Goal: Transaction & Acquisition: Purchase product/service

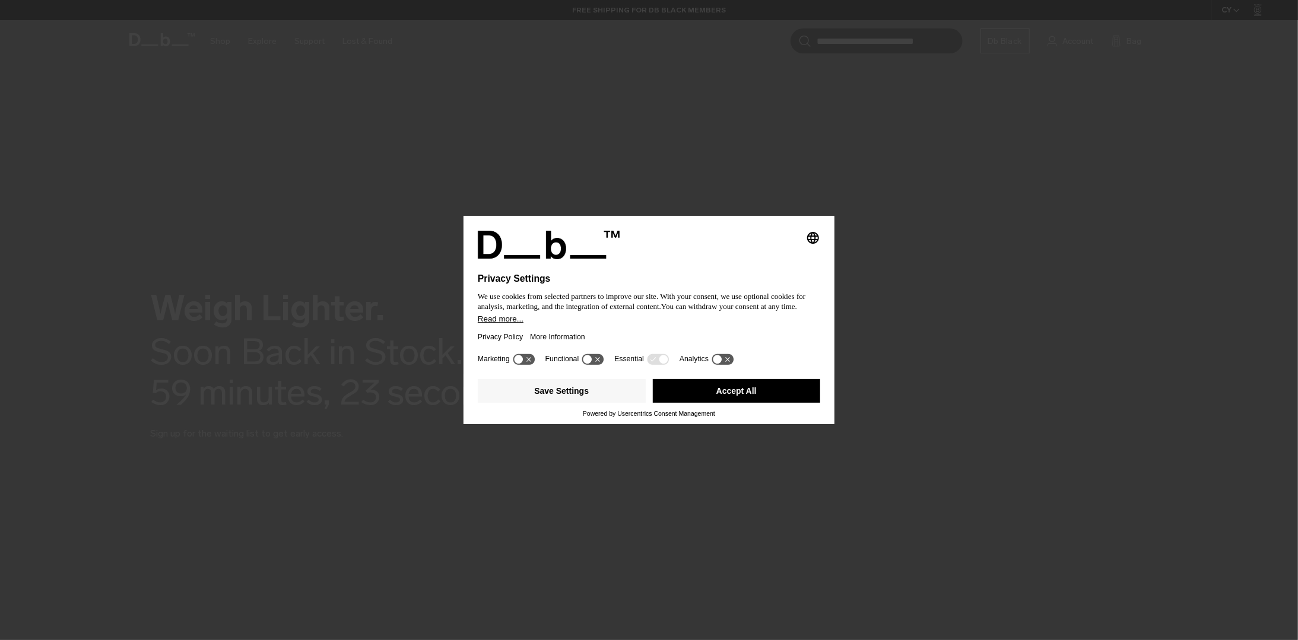
click at [594, 392] on button "Save Settings" at bounding box center [562, 391] width 168 height 24
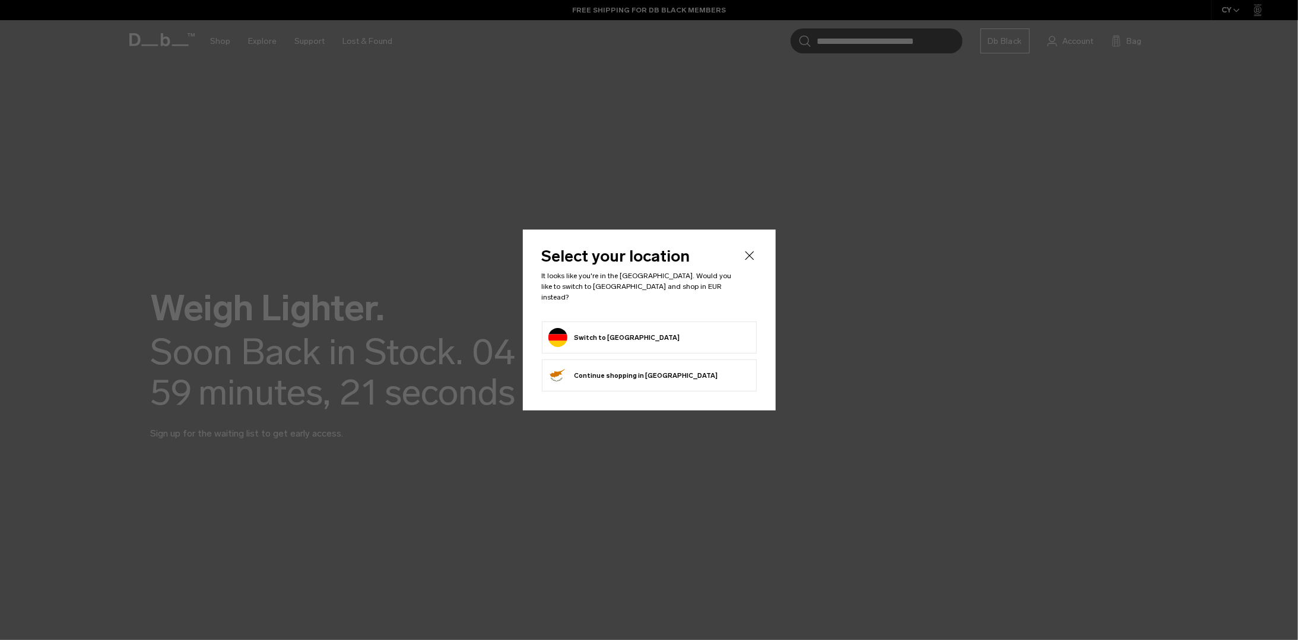
click at [624, 328] on button "Switch to Germany" at bounding box center [614, 337] width 132 height 19
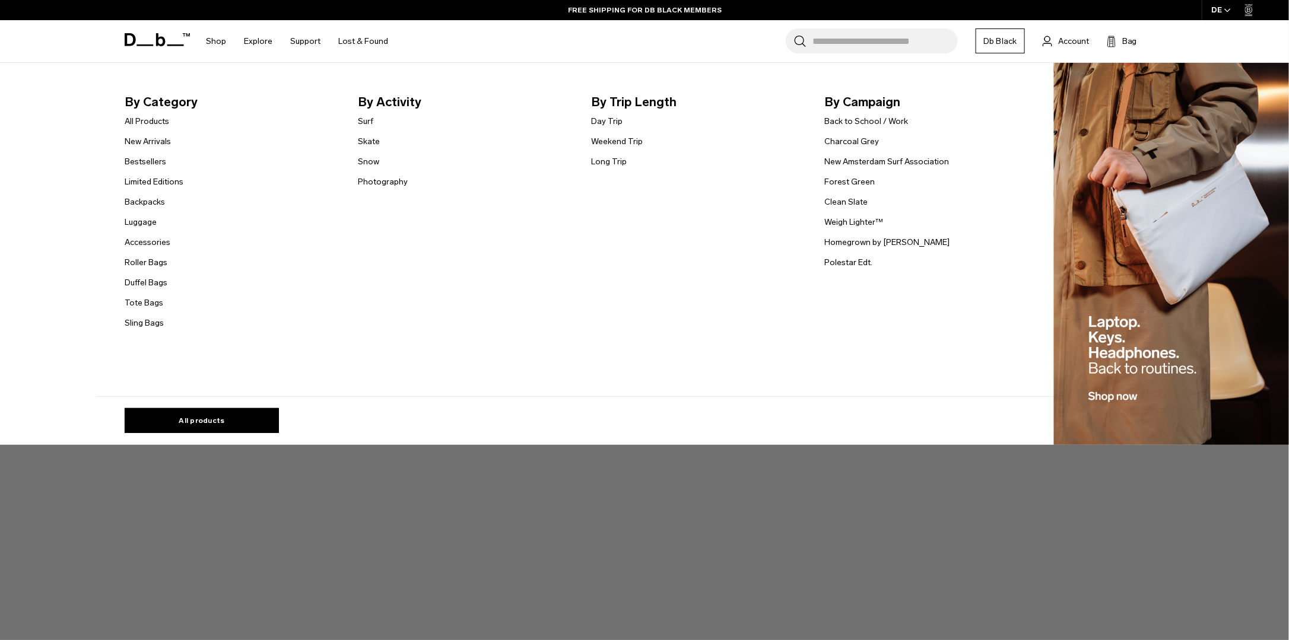
click at [160, 196] on li "Backpacks" at bounding box center [154, 202] width 59 height 14
drag, startPoint x: 160, startPoint y: 196, endPoint x: 216, endPoint y: 43, distance: 163.7
click at [216, 42] on link "Shop" at bounding box center [216, 41] width 20 height 42
click at [145, 200] on link "Backpacks" at bounding box center [145, 202] width 40 height 12
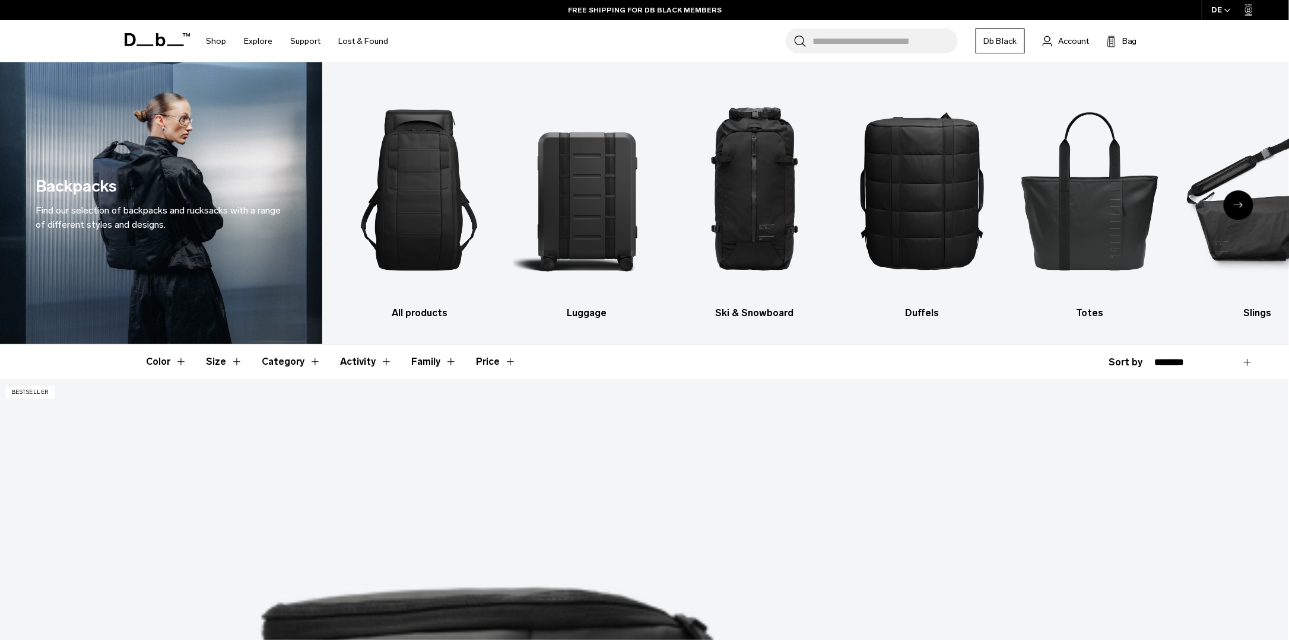
click at [1192, 40] on div "Shop By Category All Products New Arrivals Bestsellers By Activity" at bounding box center [644, 41] width 1289 height 42
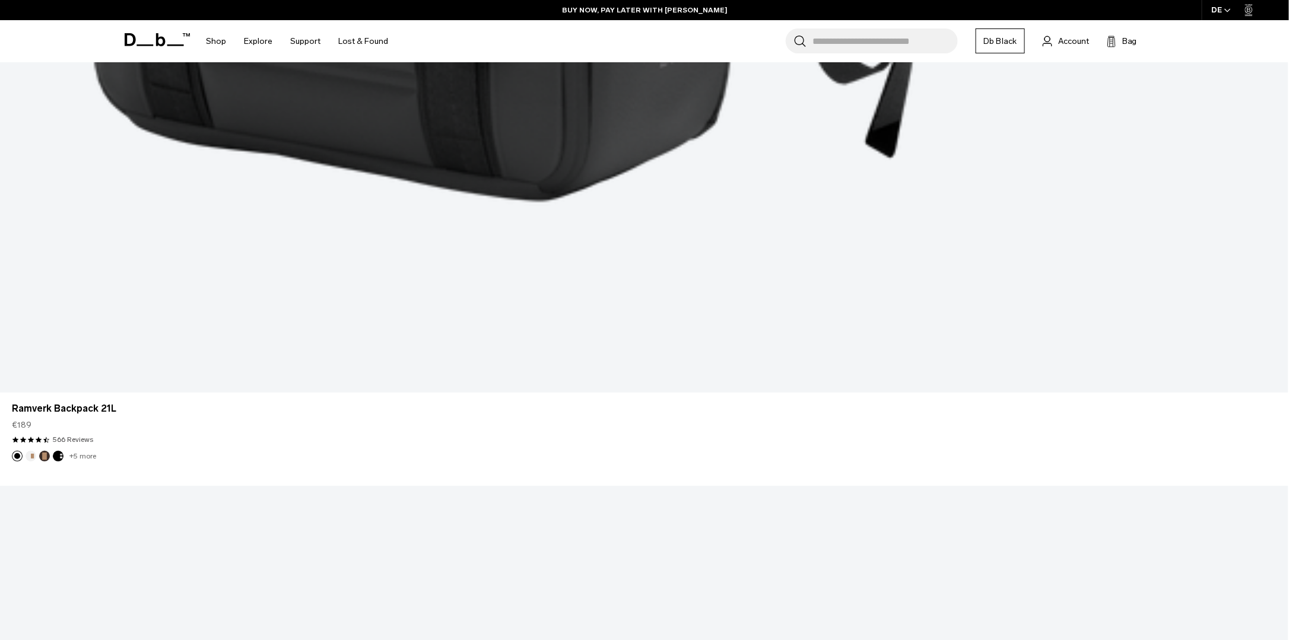
scroll to position [4450, 0]
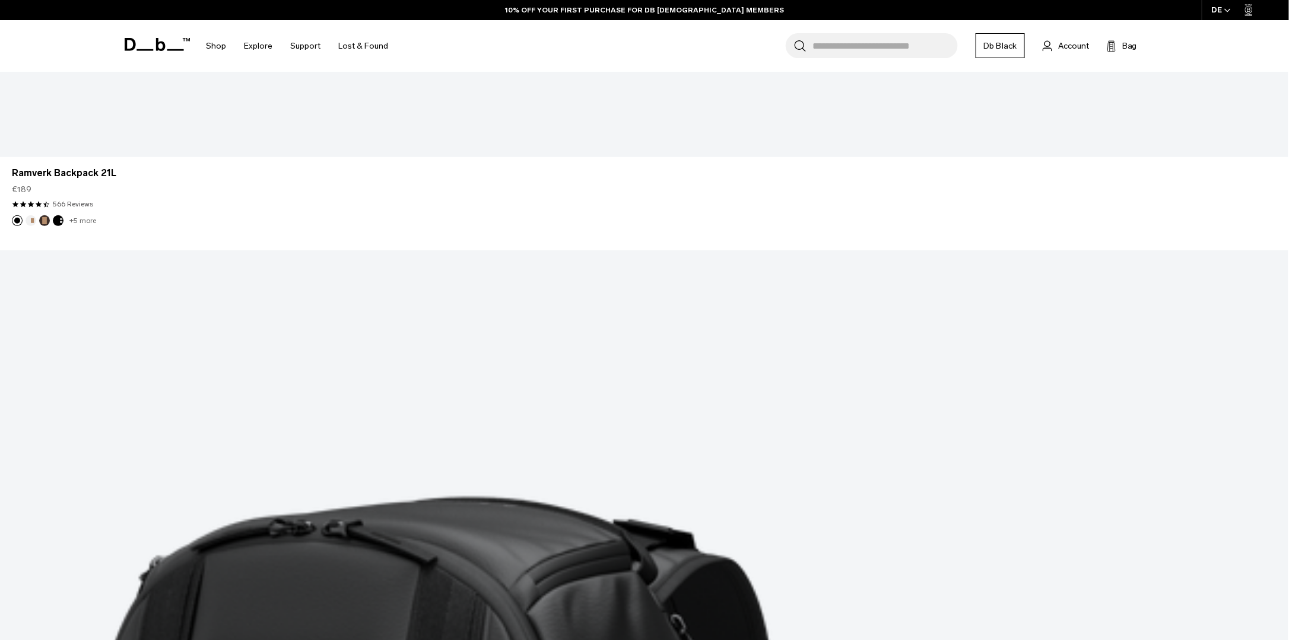
scroll to position [4738, 0]
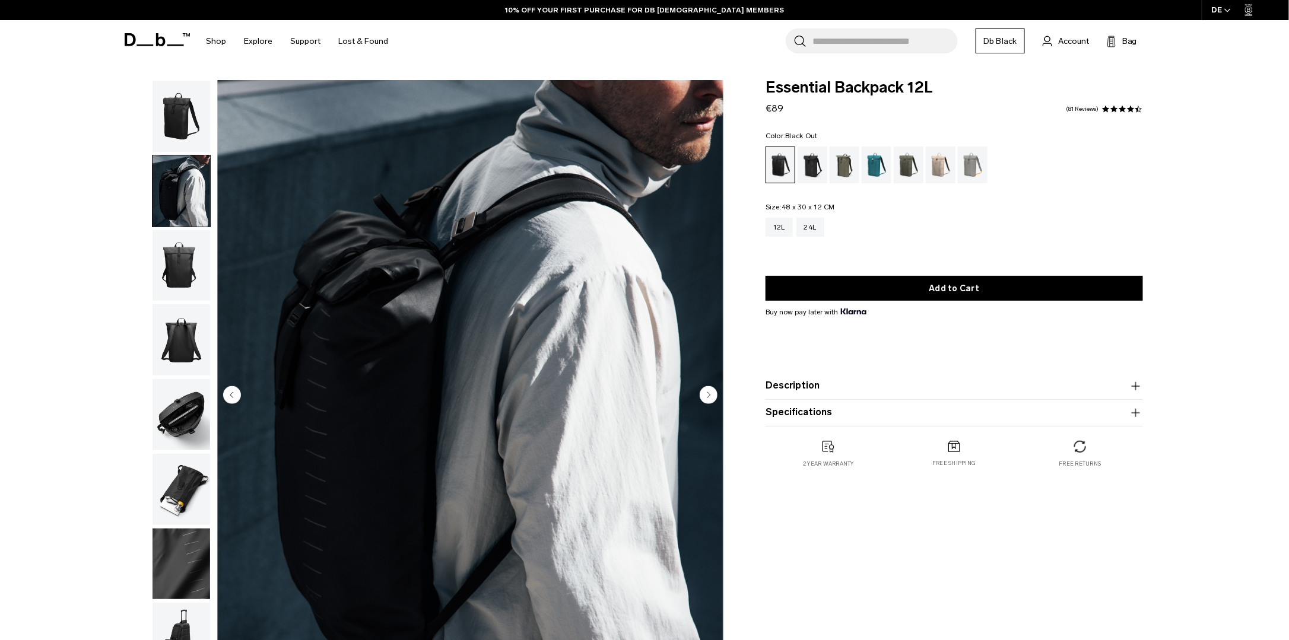
click at [173, 288] on img "button" at bounding box center [182, 265] width 58 height 71
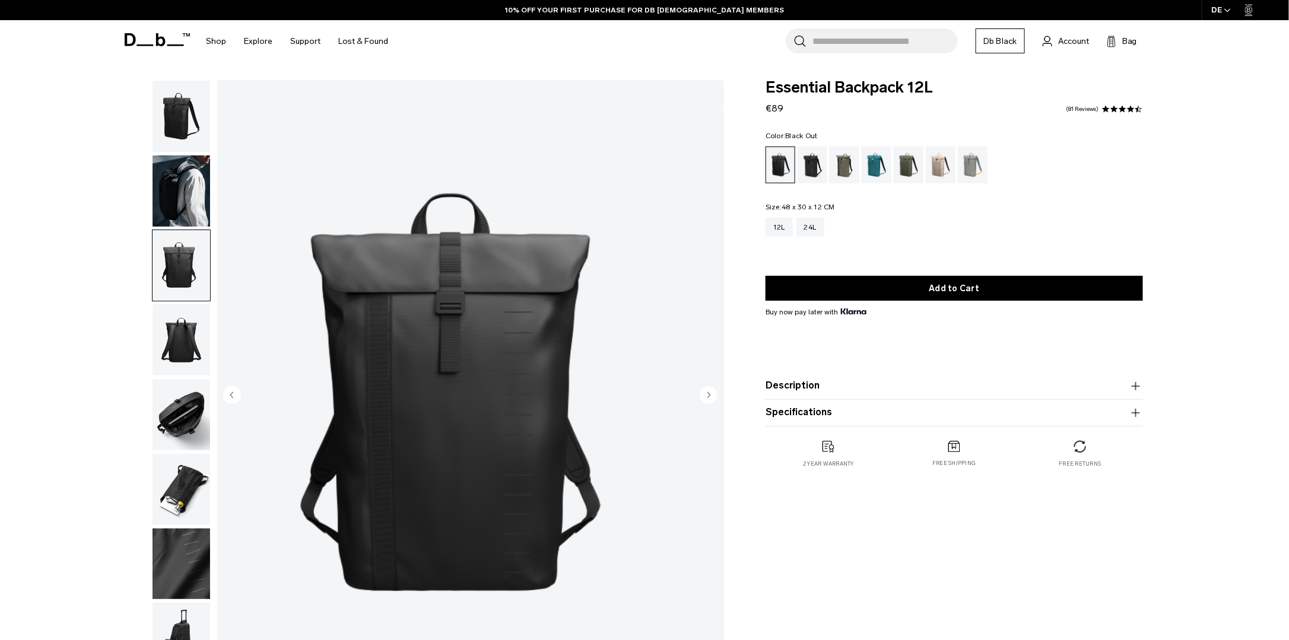
click at [179, 366] on img "button" at bounding box center [182, 339] width 58 height 71
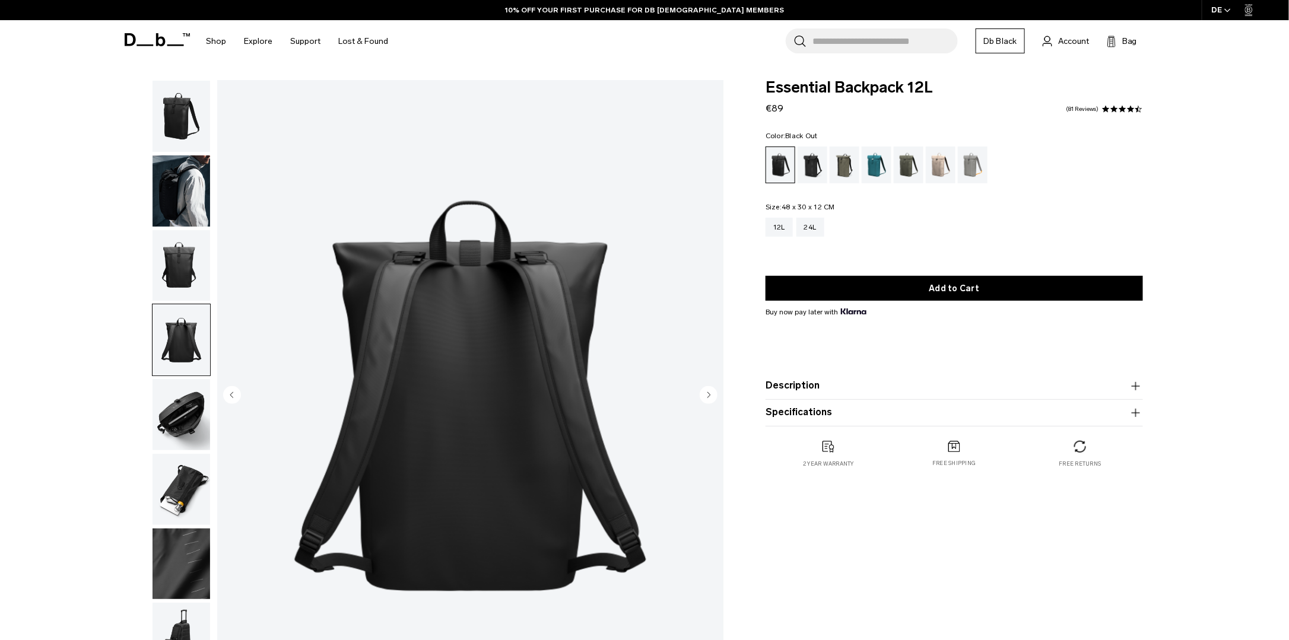
click at [169, 430] on img "button" at bounding box center [182, 414] width 58 height 71
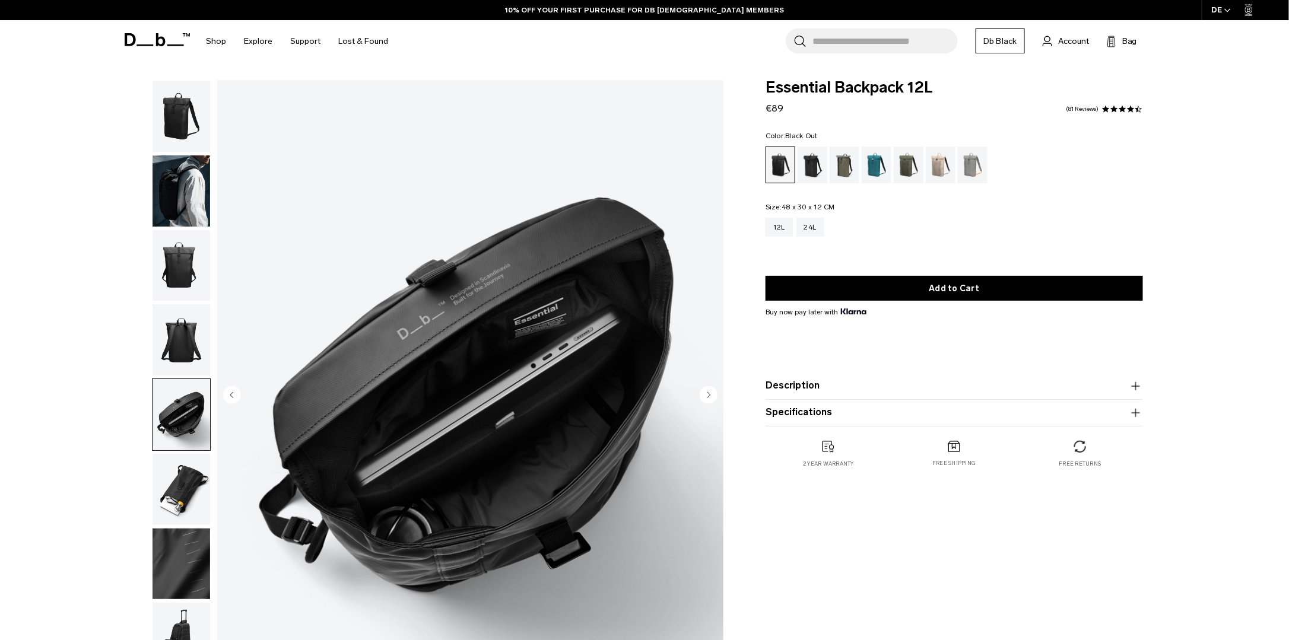
click at [189, 514] on img "button" at bounding box center [182, 489] width 58 height 71
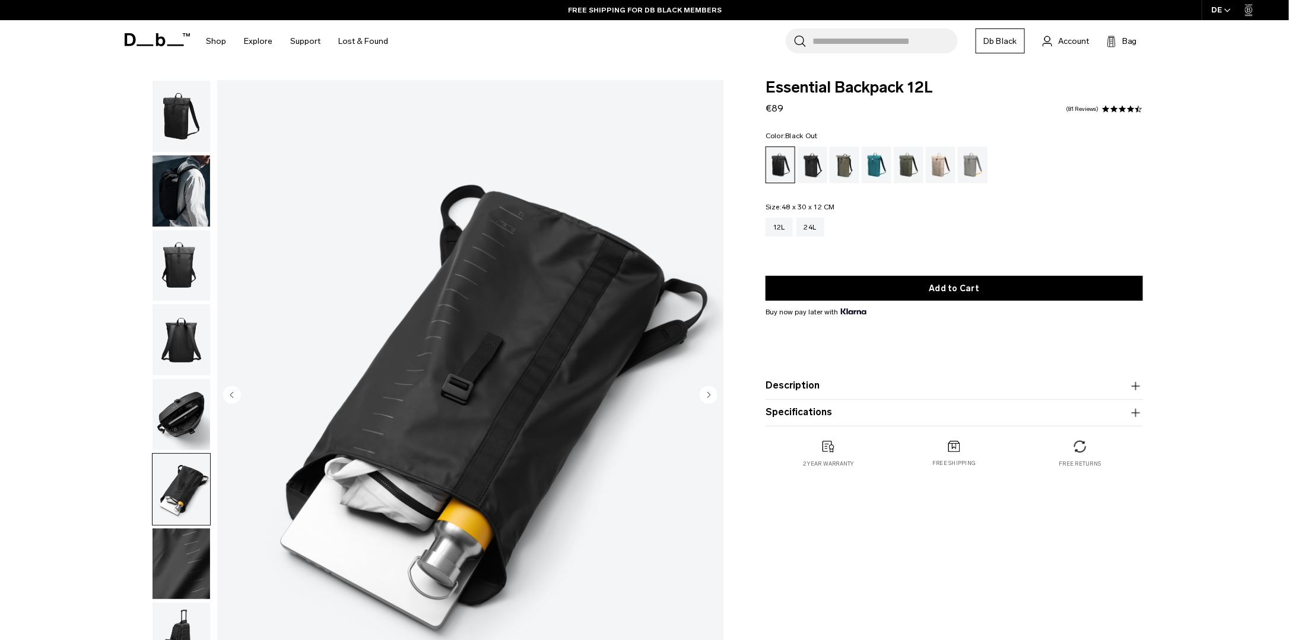
click at [170, 583] on img "button" at bounding box center [182, 564] width 58 height 71
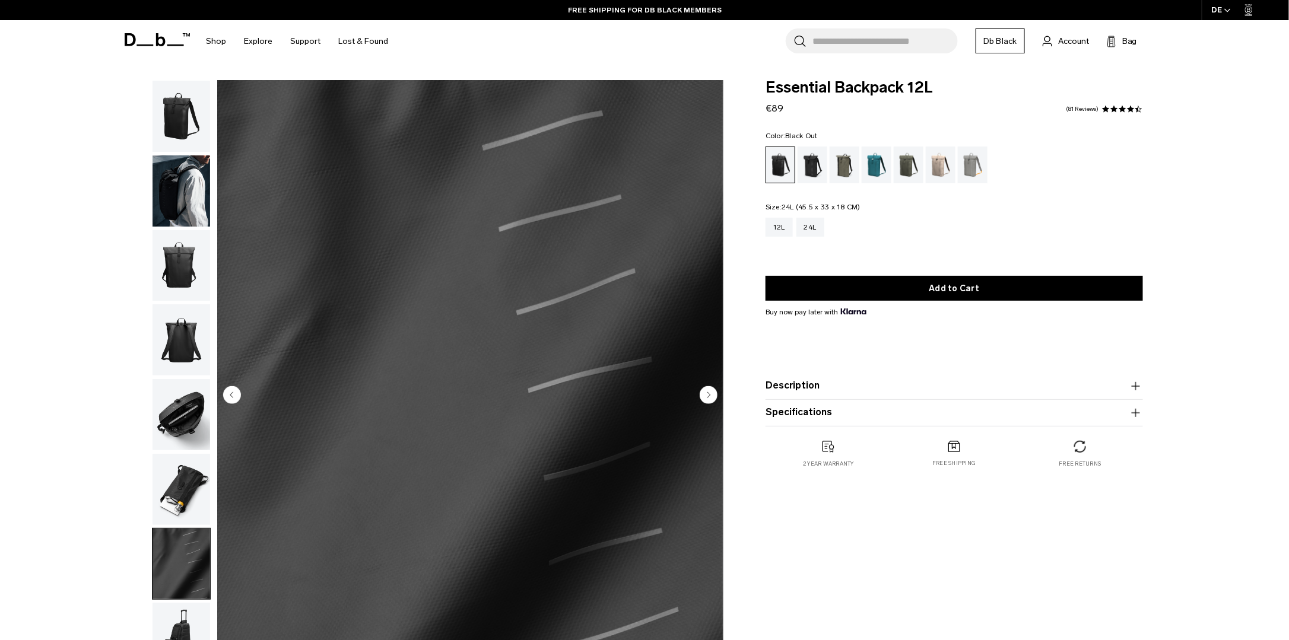
click at [810, 226] on div "24L" at bounding box center [810, 227] width 28 height 19
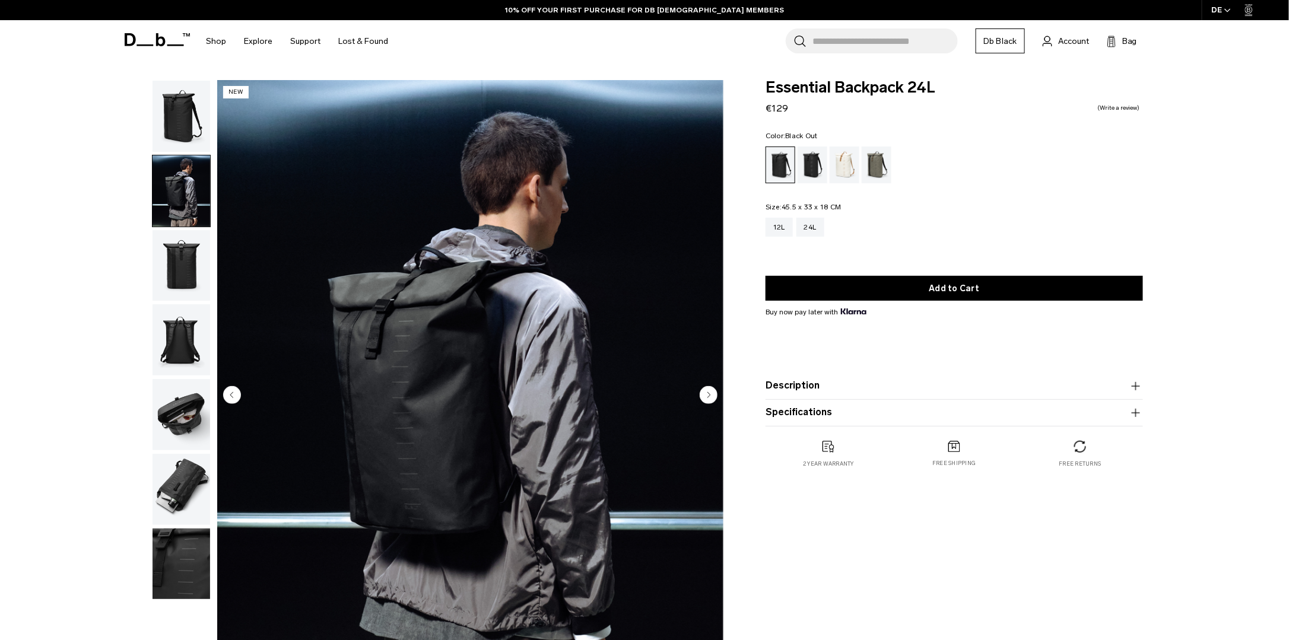
click at [176, 259] on img "button" at bounding box center [182, 265] width 58 height 71
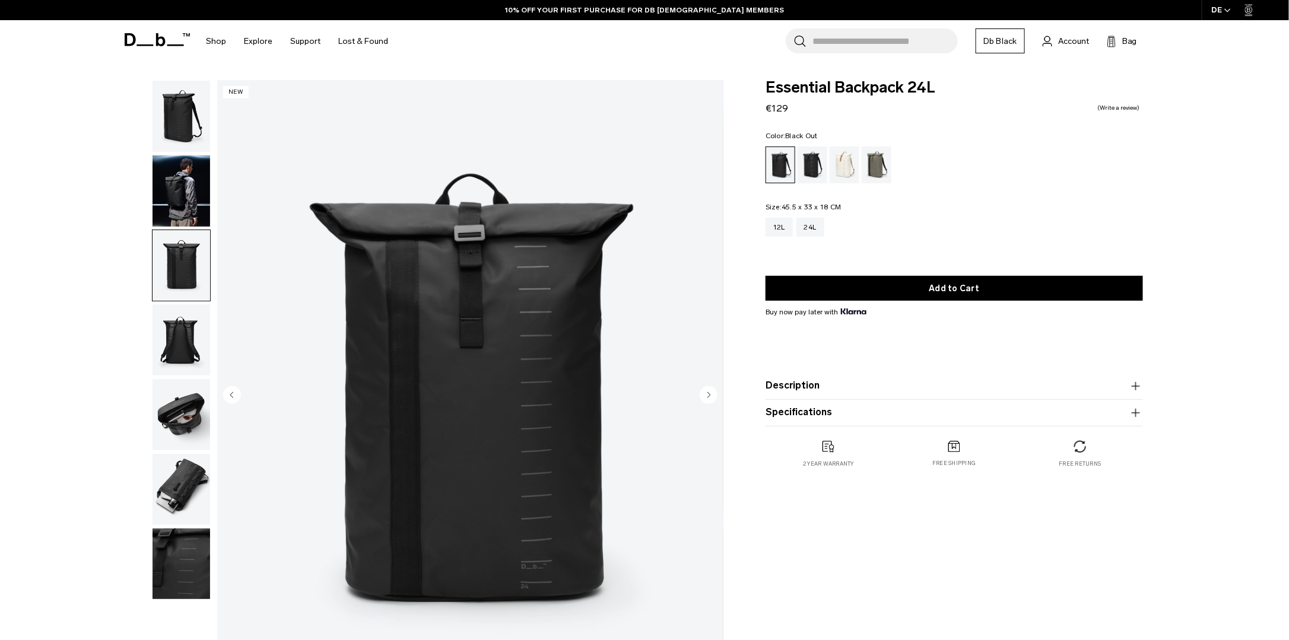
click at [186, 340] on img "button" at bounding box center [182, 339] width 58 height 71
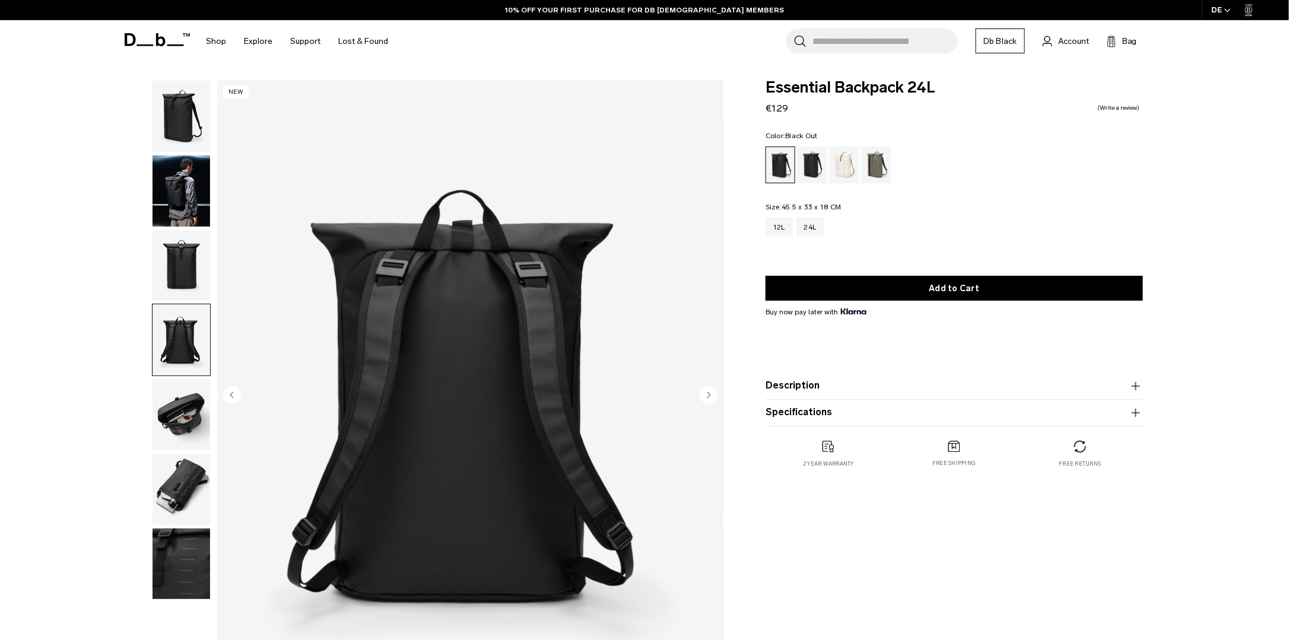
click at [968, 254] on div "12L 24L" at bounding box center [953, 236] width 377 height 36
drag, startPoint x: 1190, startPoint y: 242, endPoint x: 1205, endPoint y: 241, distance: 14.9
click at [1199, 244] on div "**********" at bounding box center [644, 399] width 1289 height 638
click at [186, 120] on img "button" at bounding box center [182, 116] width 58 height 71
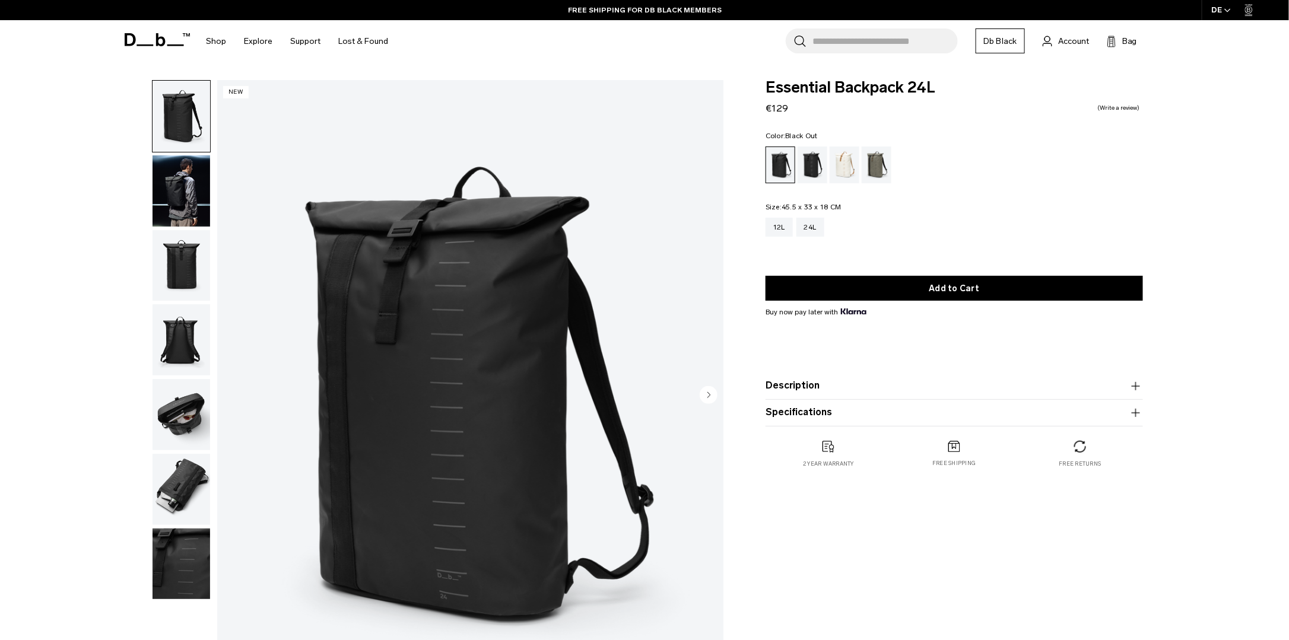
click at [176, 176] on img "button" at bounding box center [182, 190] width 58 height 71
